Goal: Transaction & Acquisition: Purchase product/service

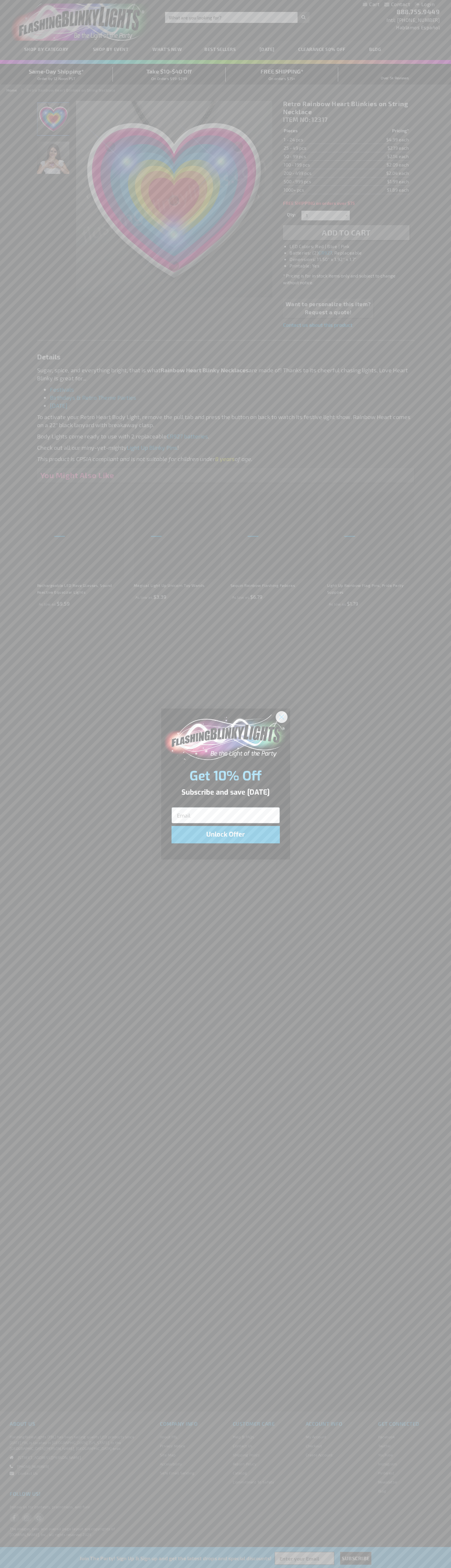
click at [282, 716] on icon "Close dialog" at bounding box center [281, 716] width 5 height 5
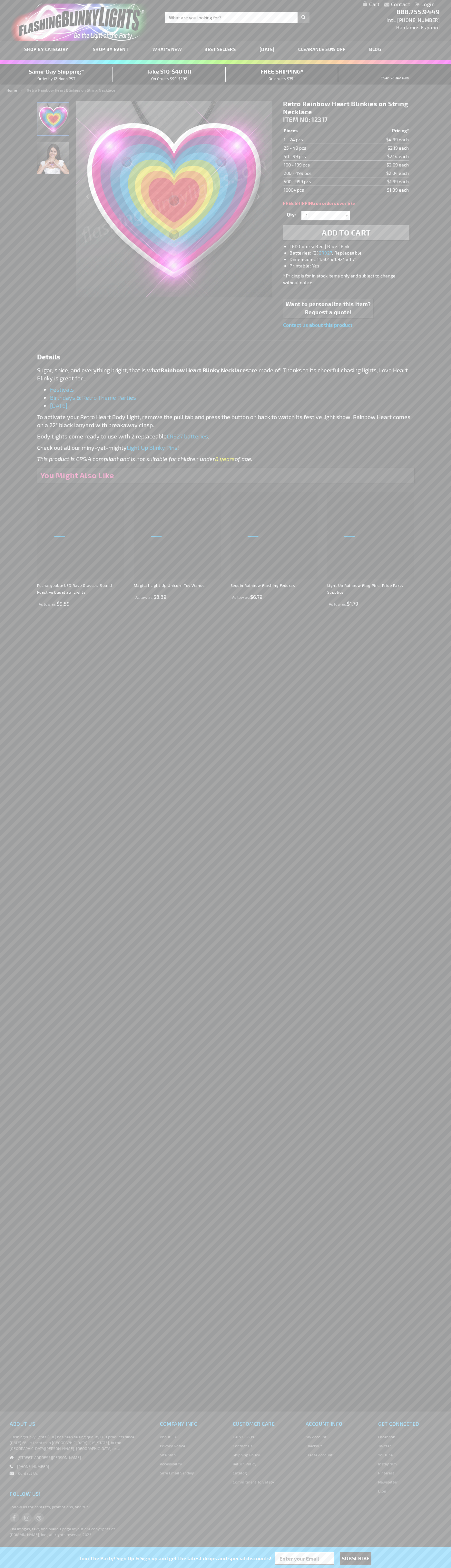
click at [352, 247] on li "LED Colors: Red | Blue | Pink" at bounding box center [352, 247] width 126 height 7
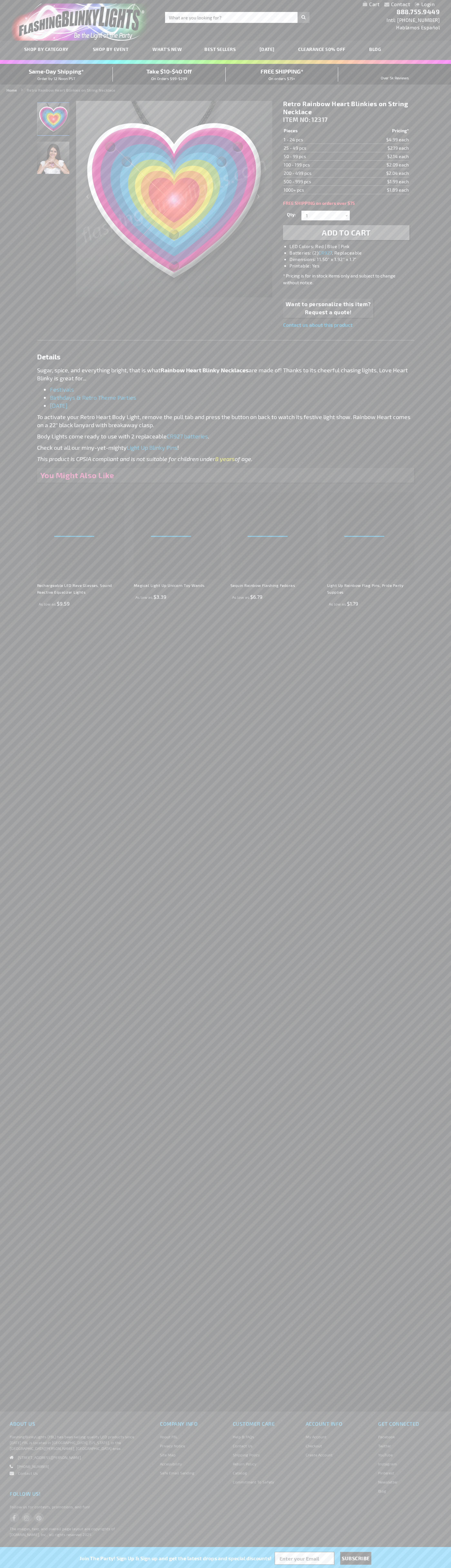
click at [346, 232] on span "Add to Cart" at bounding box center [346, 232] width 49 height 9
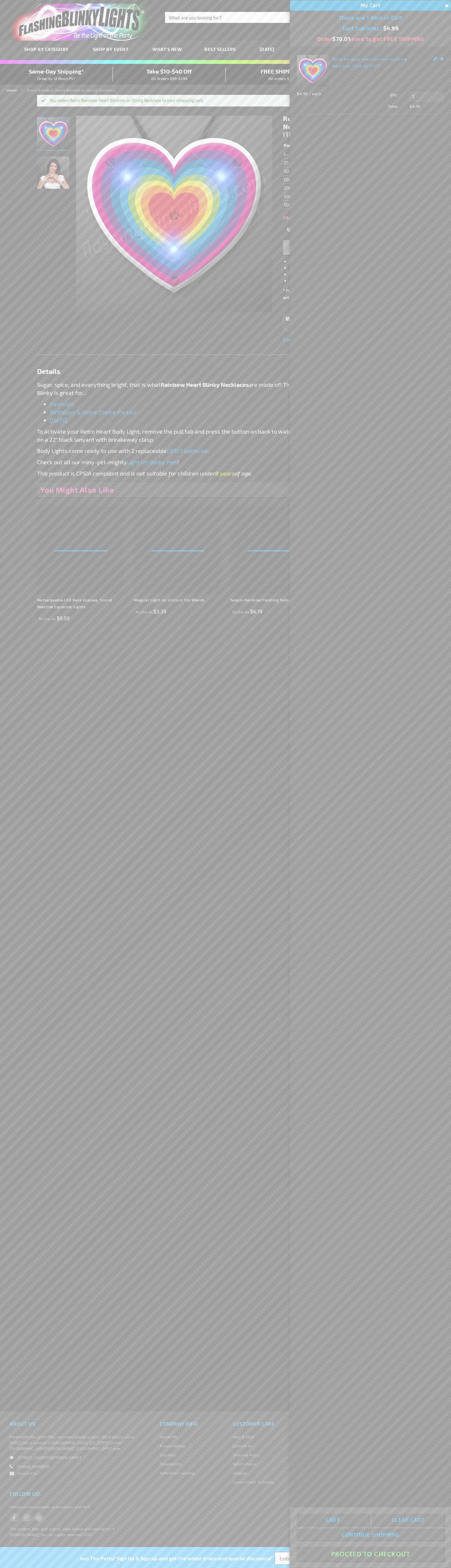
click at [370, 1554] on button "Proceed To Checkout" at bounding box center [370, 1553] width 148 height 14
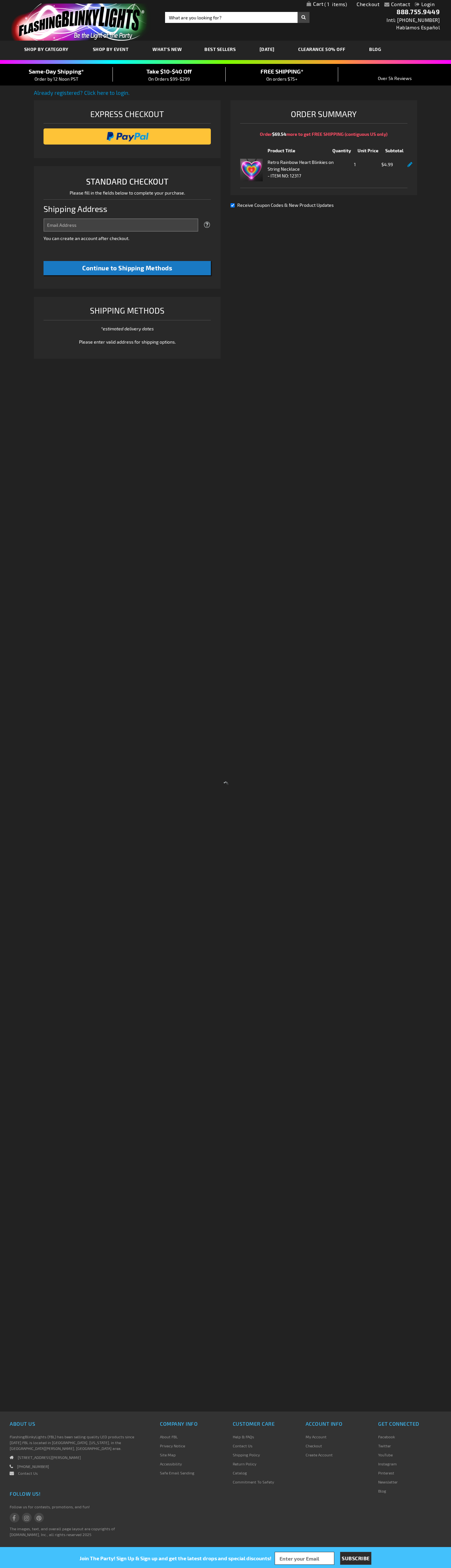
select select "US"
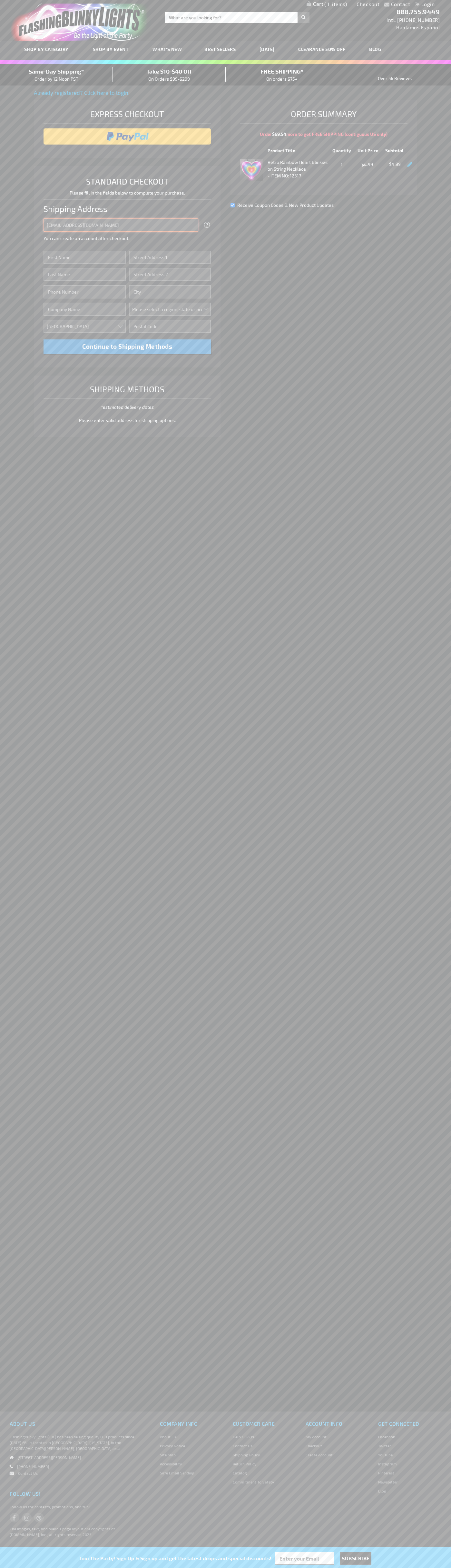
type input "johnsmith005@storebotmail.joonix.net"
type input "John"
type input "4581 Webb Street"
type input "First floor"
type input "pryor"
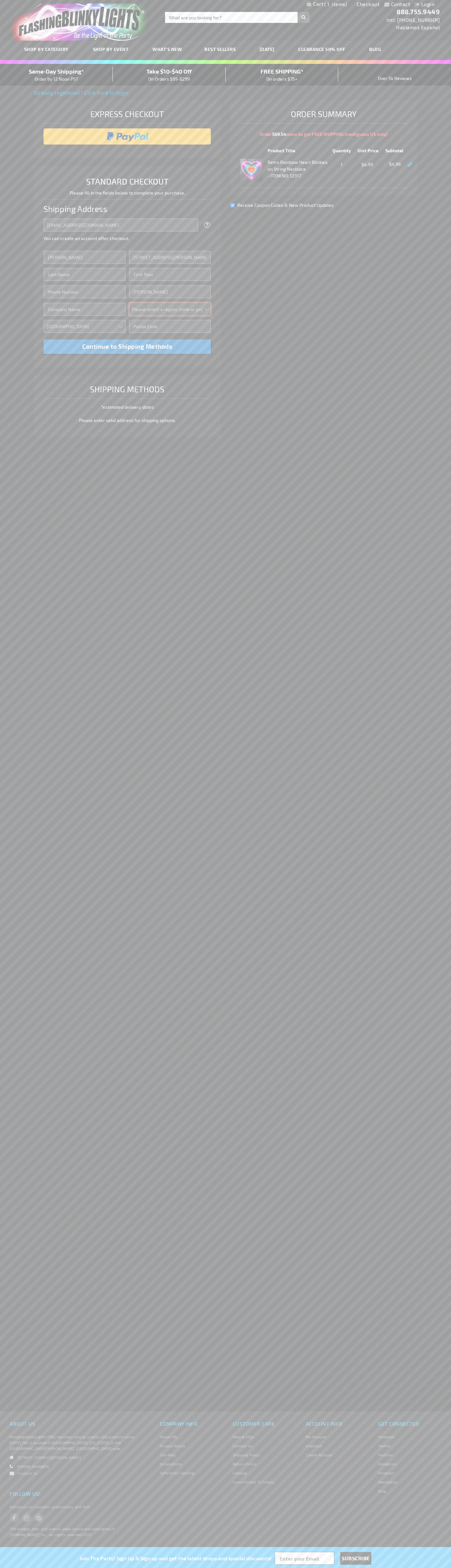
select select "48"
type input "74361"
type input "Smith"
type input "6502530000"
type input "John Smith"
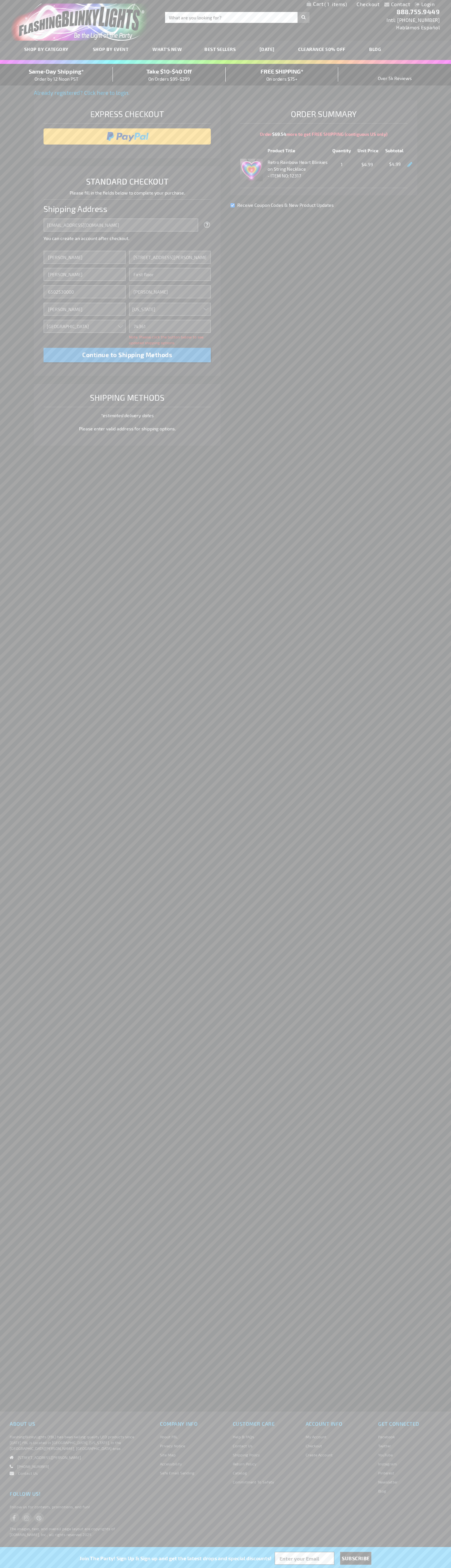
click at [57, 75] on div "Same-Day Shipping* Order by 12 Noon PST" at bounding box center [56, 74] width 113 height 15
click at [128, 137] on input "image" at bounding box center [127, 136] width 161 height 13
